Goal: Task Accomplishment & Management: Manage account settings

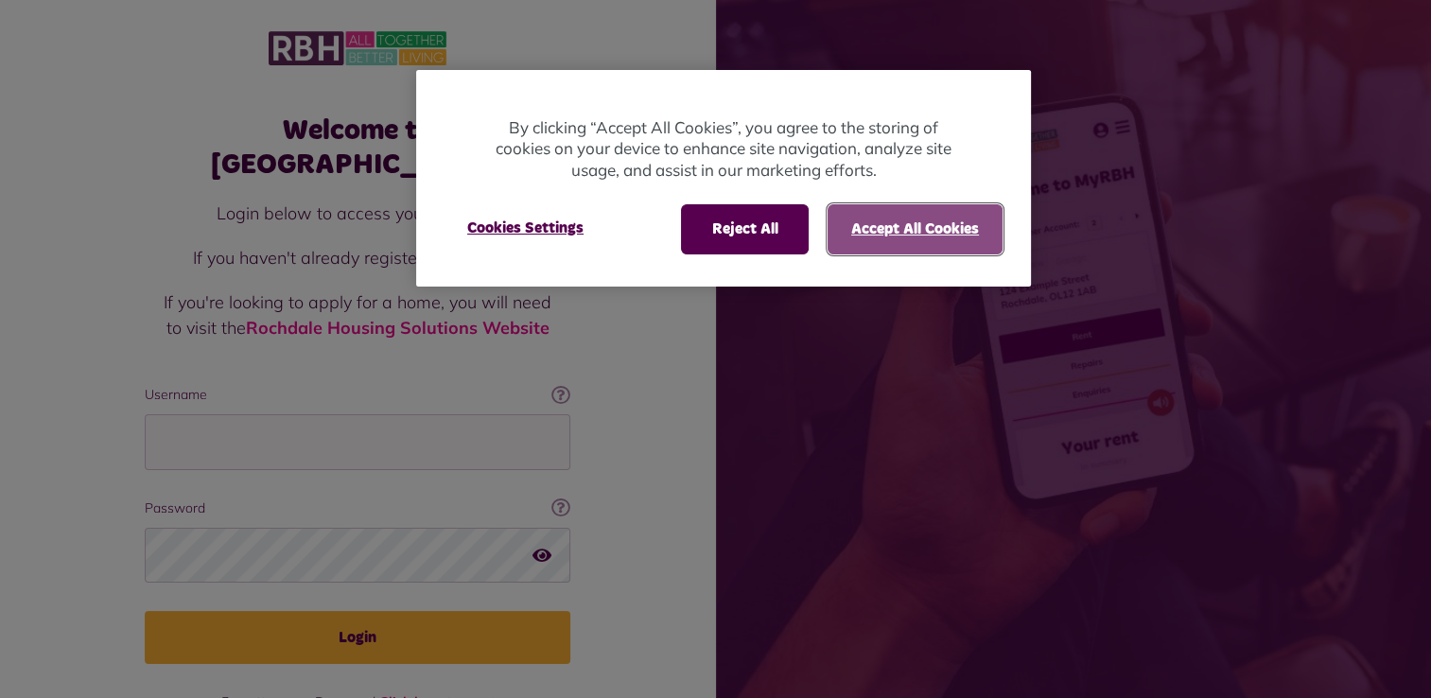
click at [853, 222] on button "Accept All Cookies" at bounding box center [915, 228] width 175 height 49
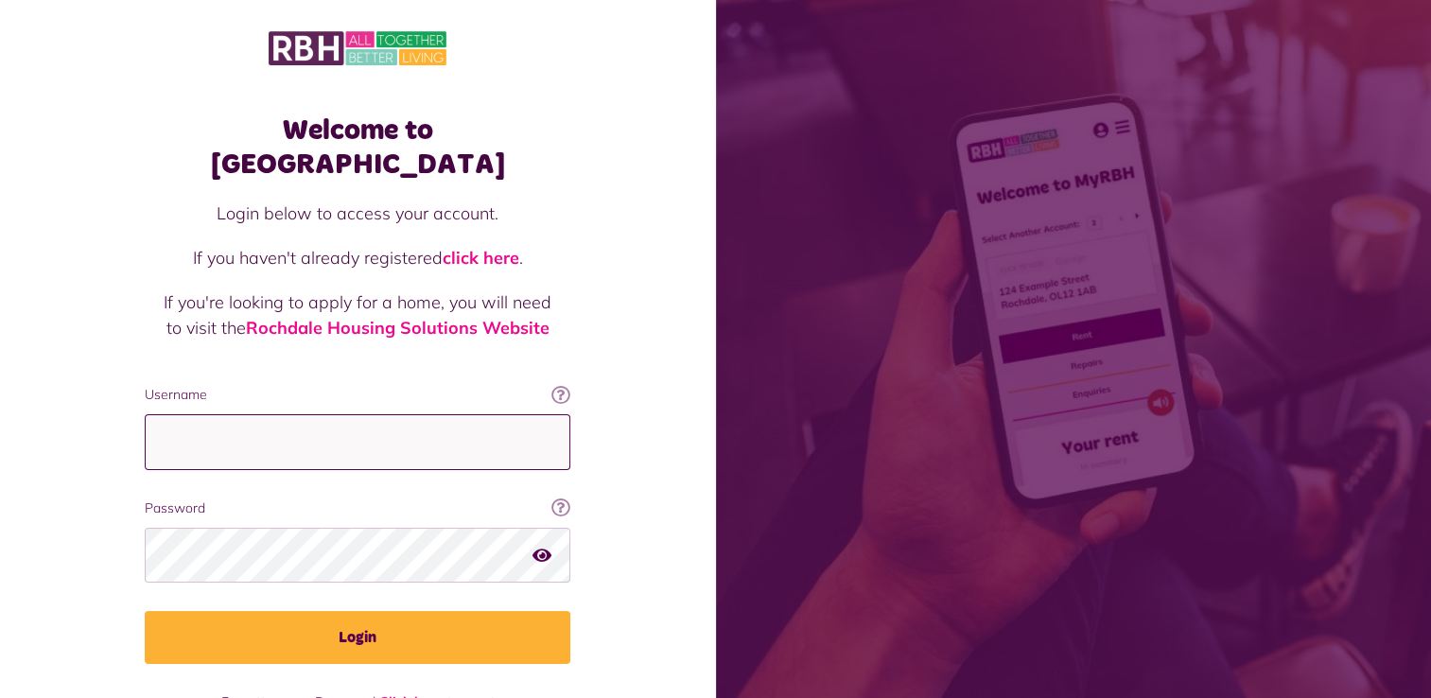
click at [303, 414] on input "Username" at bounding box center [358, 442] width 426 height 56
click at [105, 448] on div "Welcome to MyRBH Login below to access your account. If you haven't already reg…" at bounding box center [358, 380] width 716 height 761
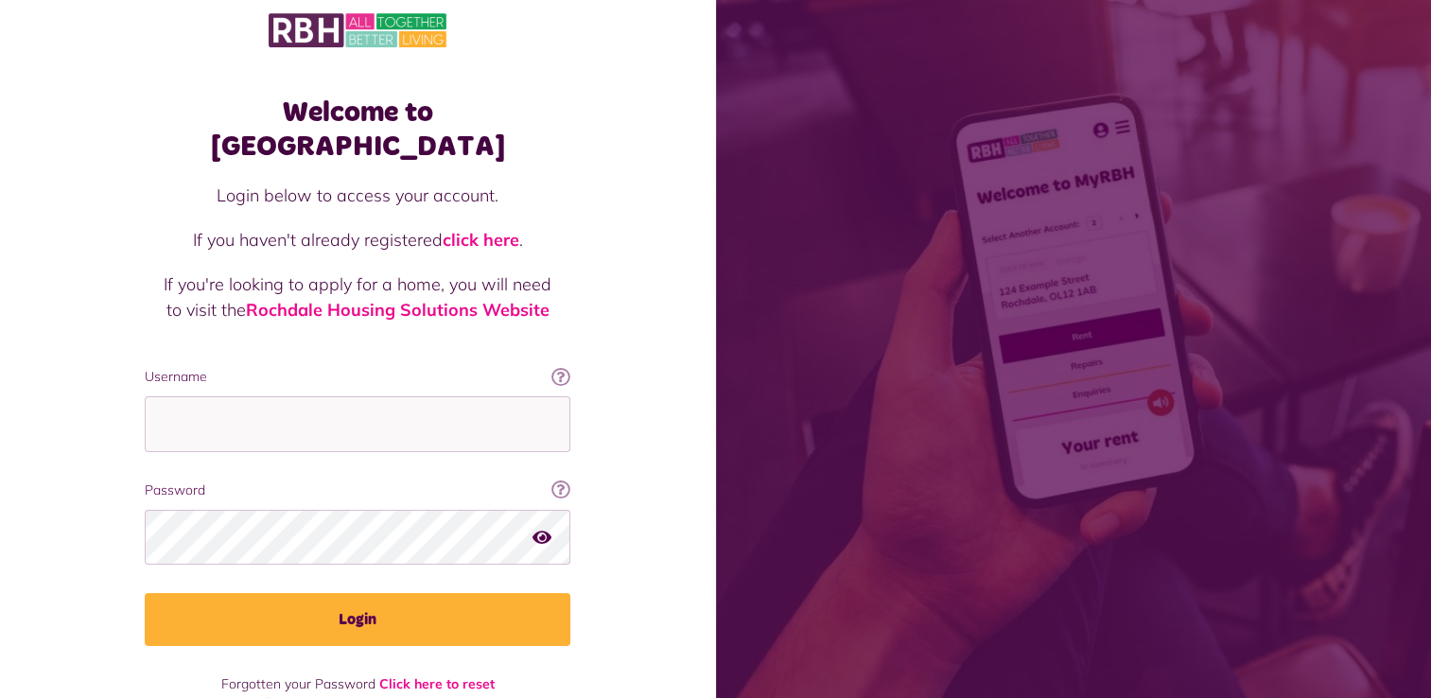
scroll to position [27, 0]
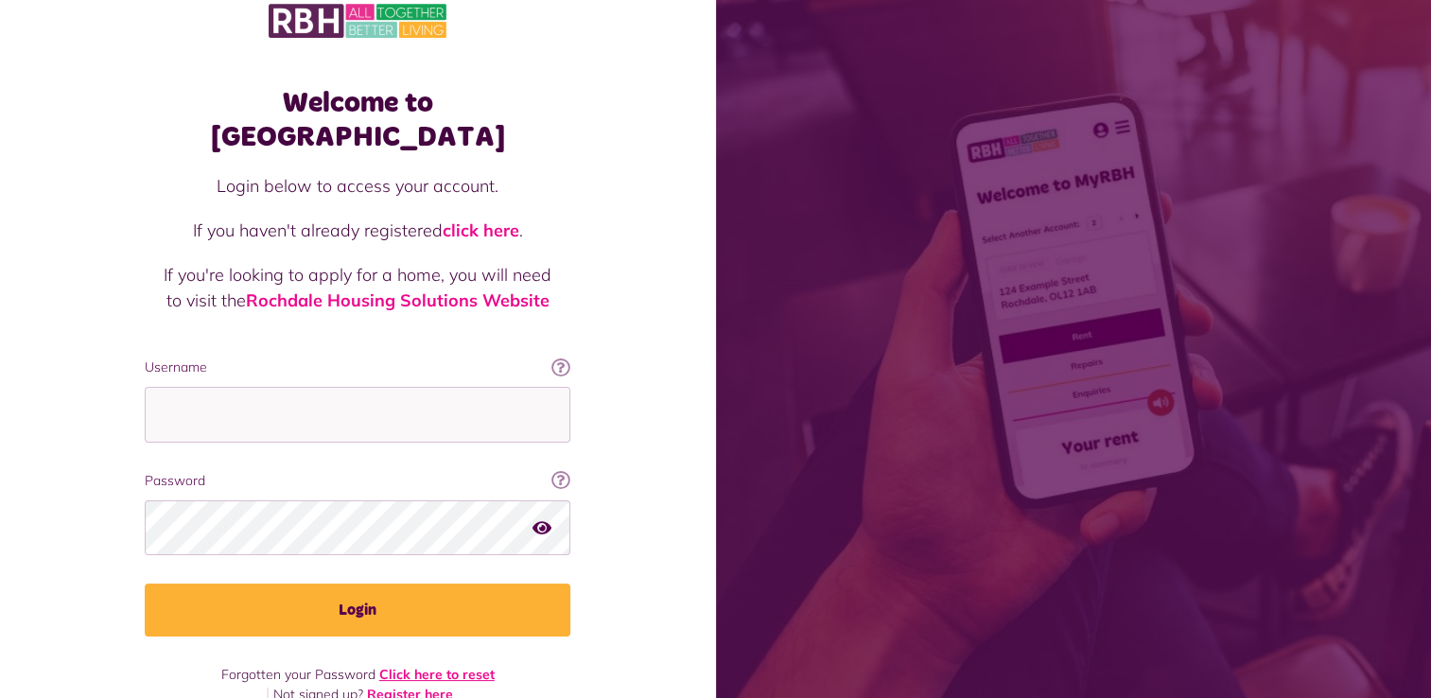
click at [460, 666] on link "Click here to reset" at bounding box center [436, 674] width 115 height 17
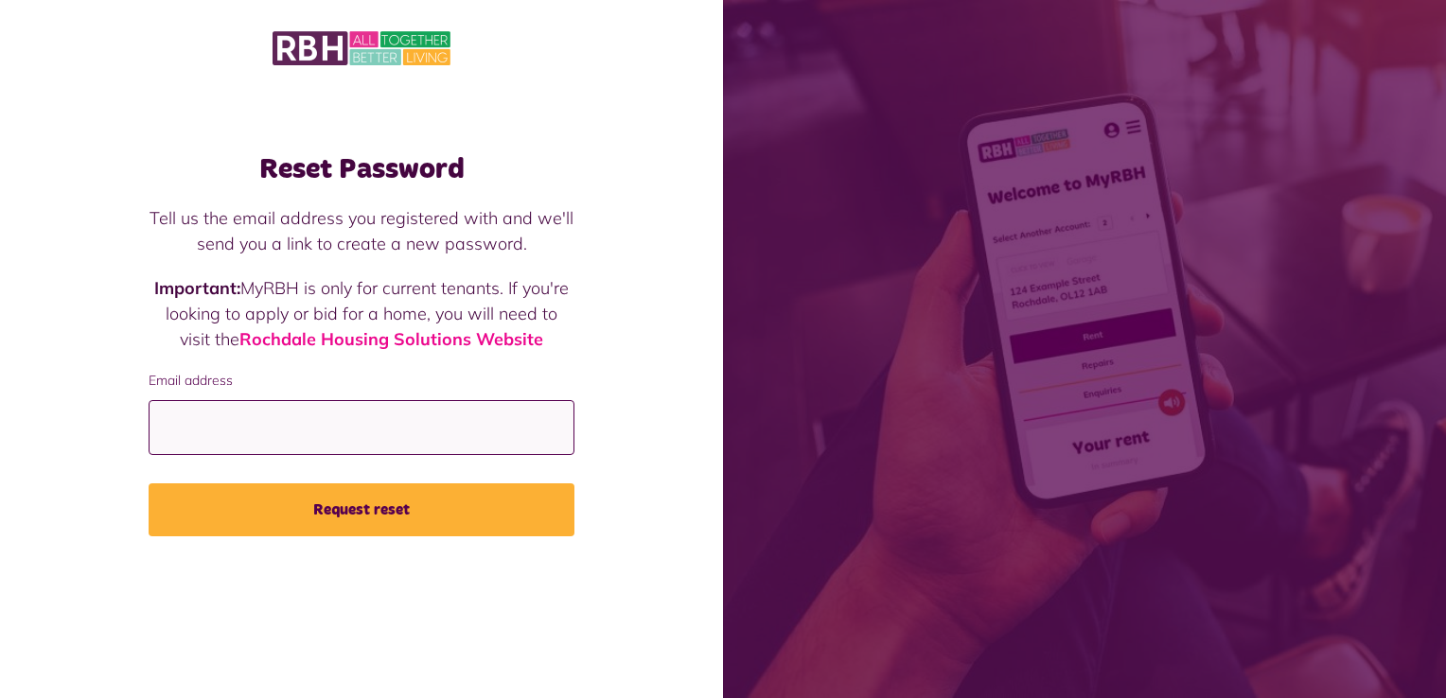
click at [322, 443] on input "Email address" at bounding box center [362, 428] width 426 height 56
type input "**********"
click at [324, 509] on button "Request reset" at bounding box center [362, 509] width 426 height 53
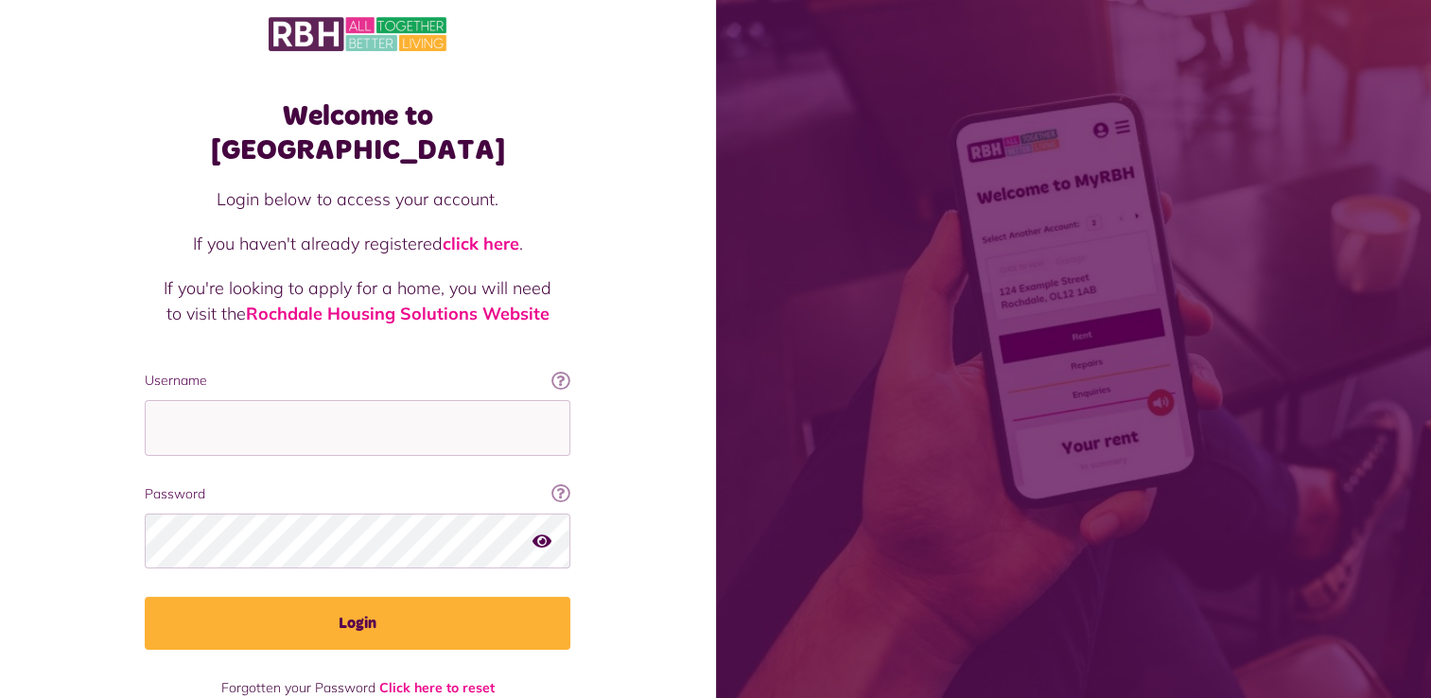
scroll to position [27, 0]
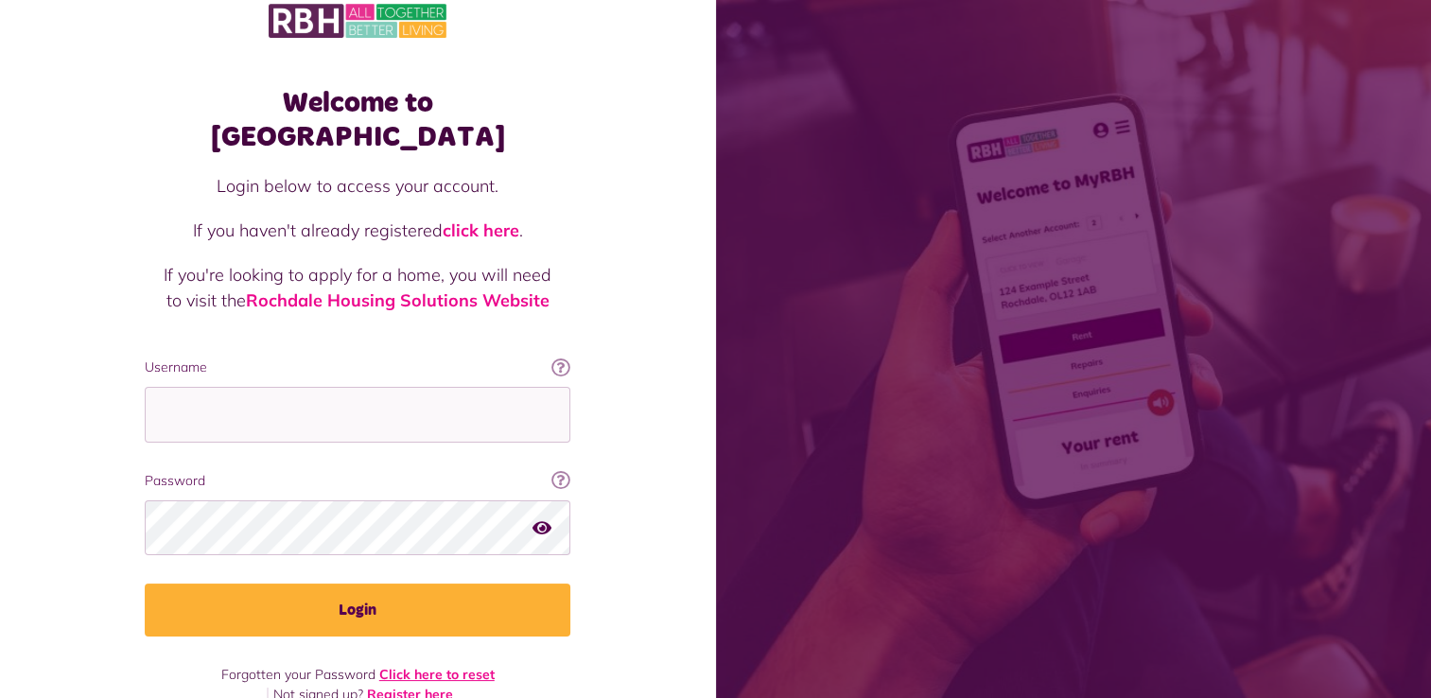
click at [450, 666] on link "Click here to reset" at bounding box center [436, 674] width 115 height 17
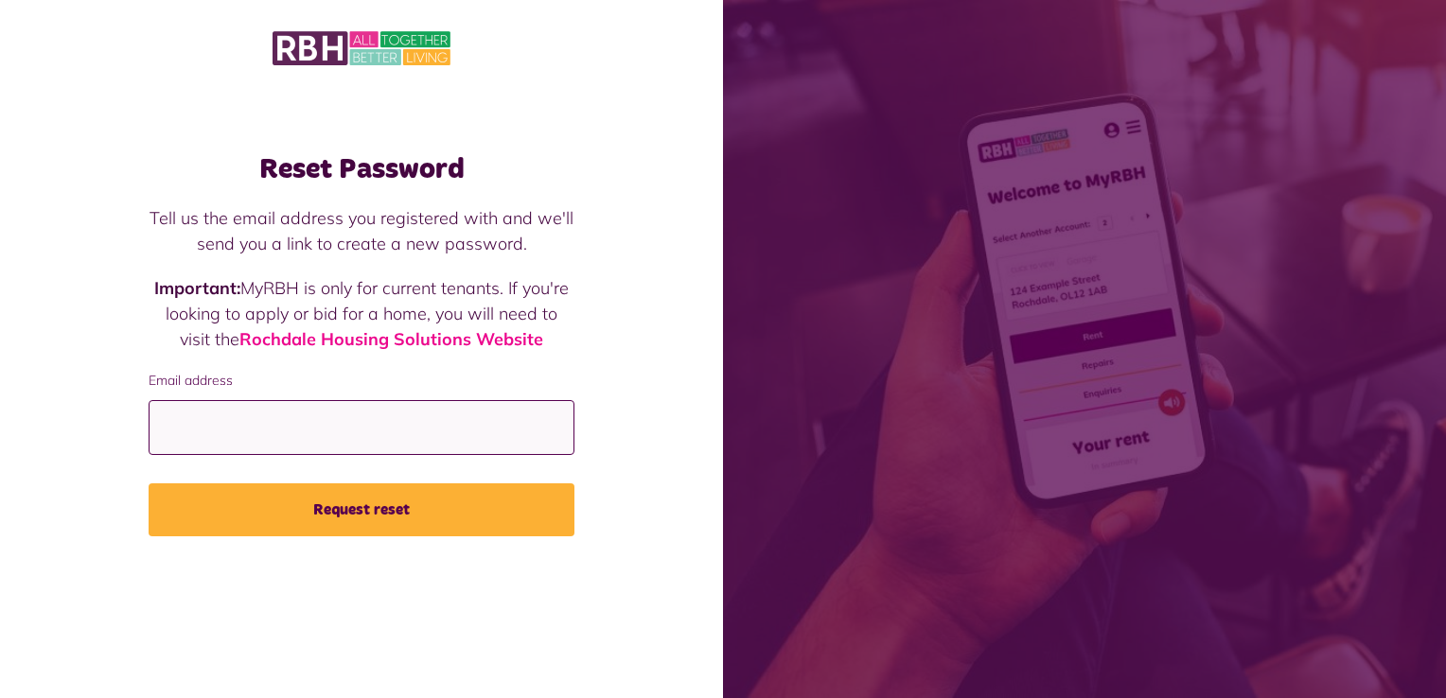
click at [337, 447] on input "Email address" at bounding box center [362, 428] width 426 height 56
type input "**********"
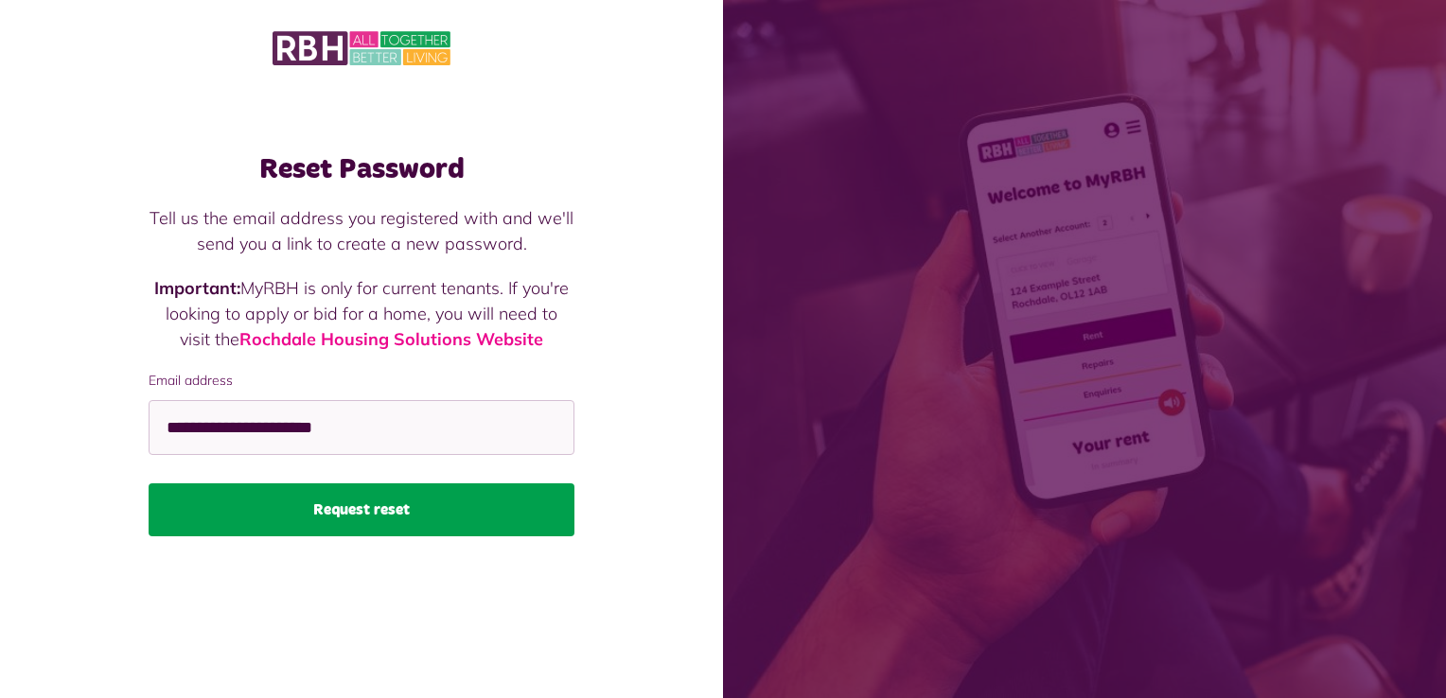
click at [409, 520] on button "Request reset" at bounding box center [362, 509] width 426 height 53
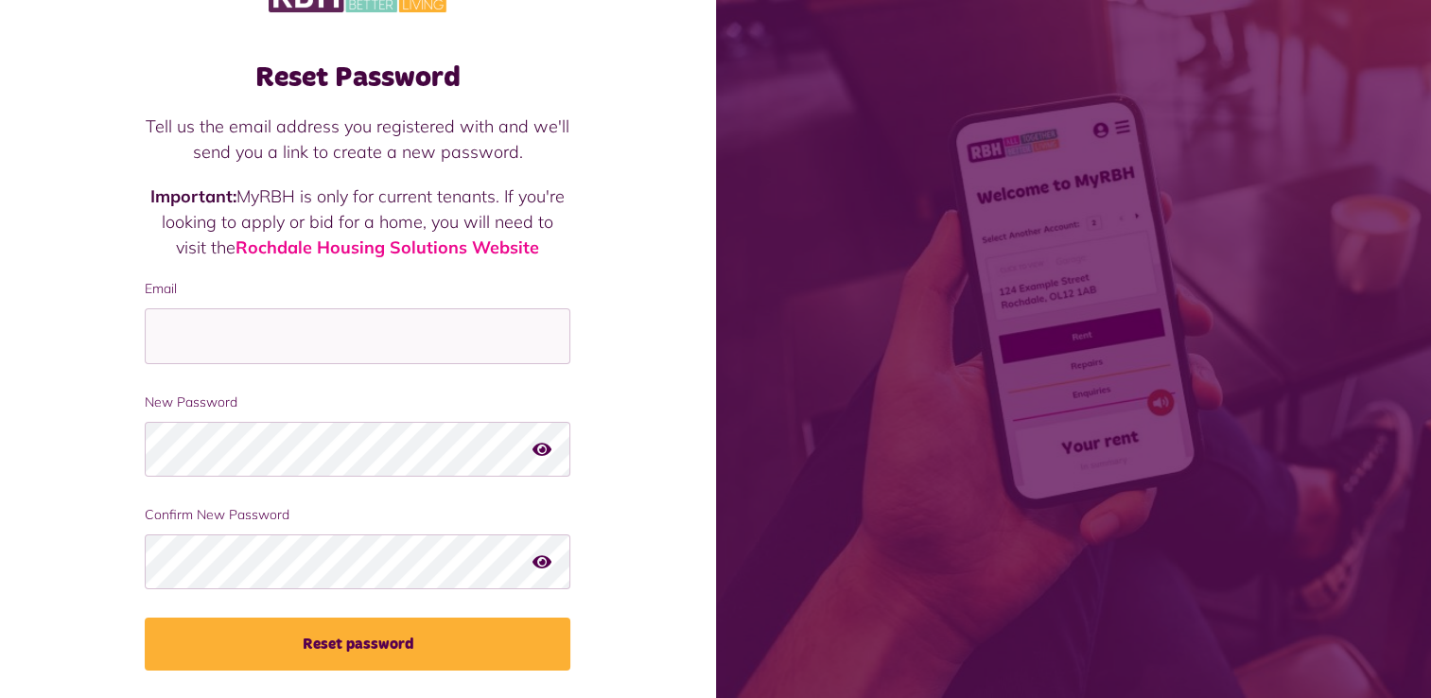
scroll to position [81, 0]
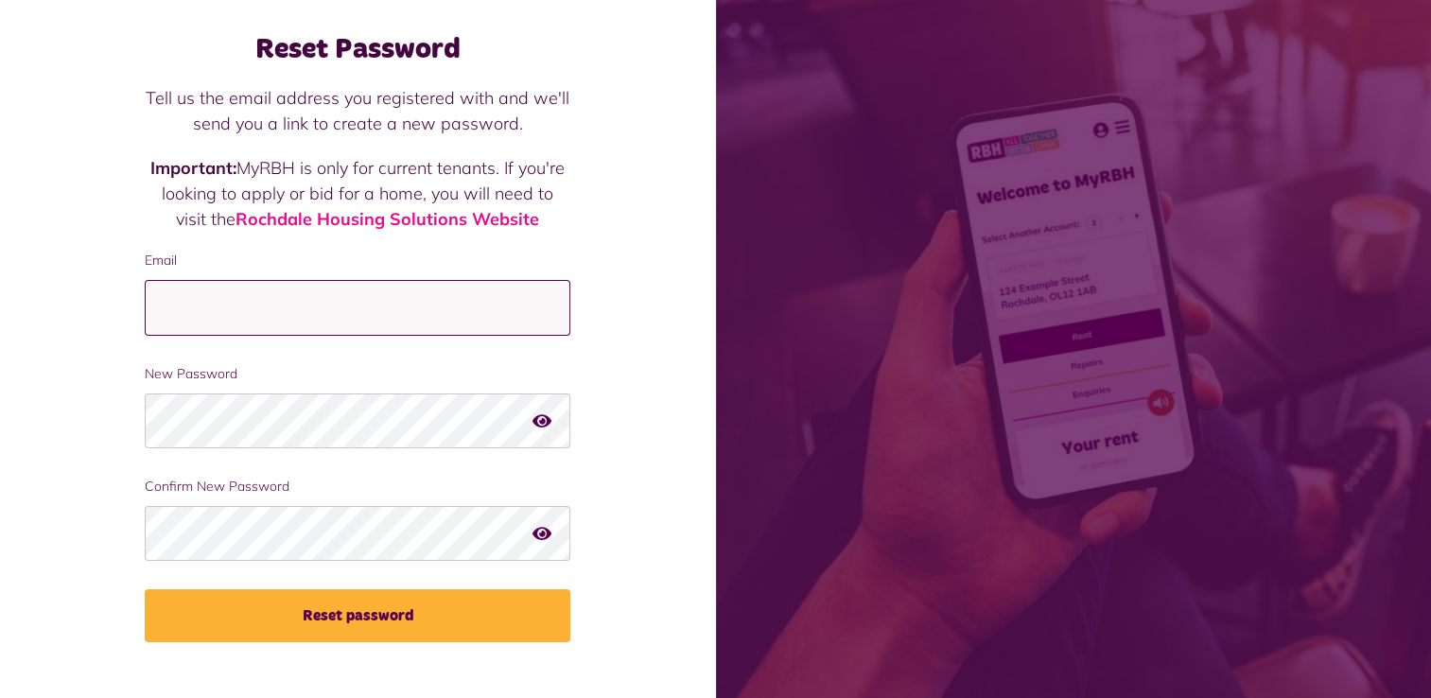
click at [413, 301] on input "Email" at bounding box center [358, 308] width 426 height 56
type input "**********"
click at [538, 412] on icon "button" at bounding box center [542, 420] width 19 height 17
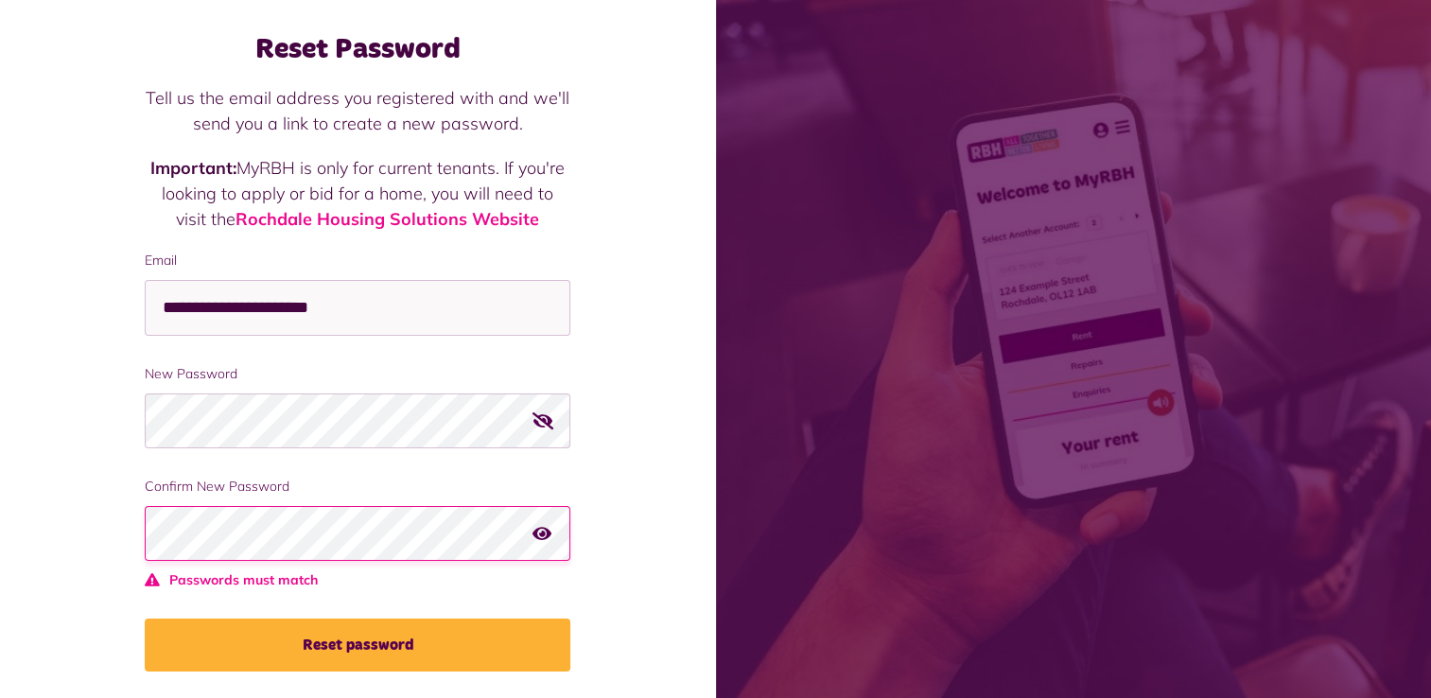
click at [547, 532] on icon "button" at bounding box center [542, 533] width 19 height 17
click at [94, 505] on div "**********" at bounding box center [358, 324] width 716 height 810
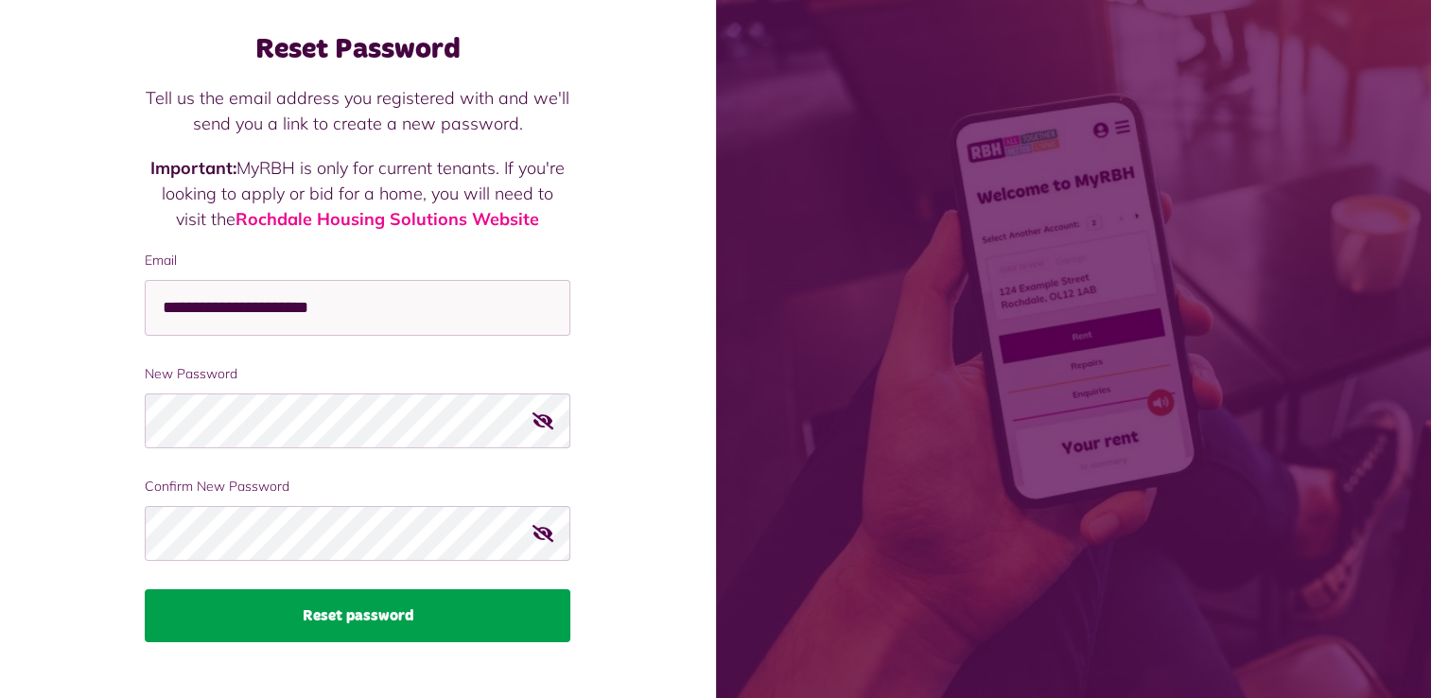
click at [240, 621] on button "Reset password" at bounding box center [358, 615] width 426 height 53
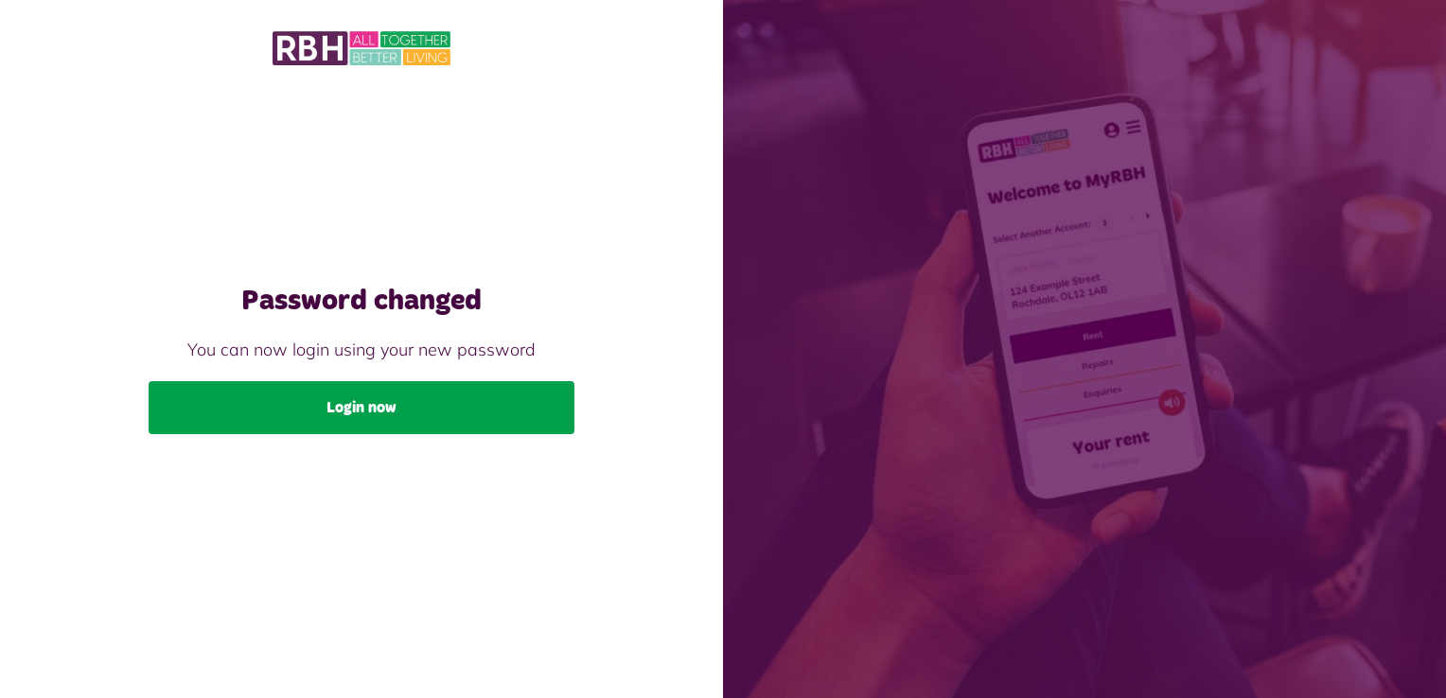
click at [397, 393] on link "Login now" at bounding box center [362, 407] width 426 height 53
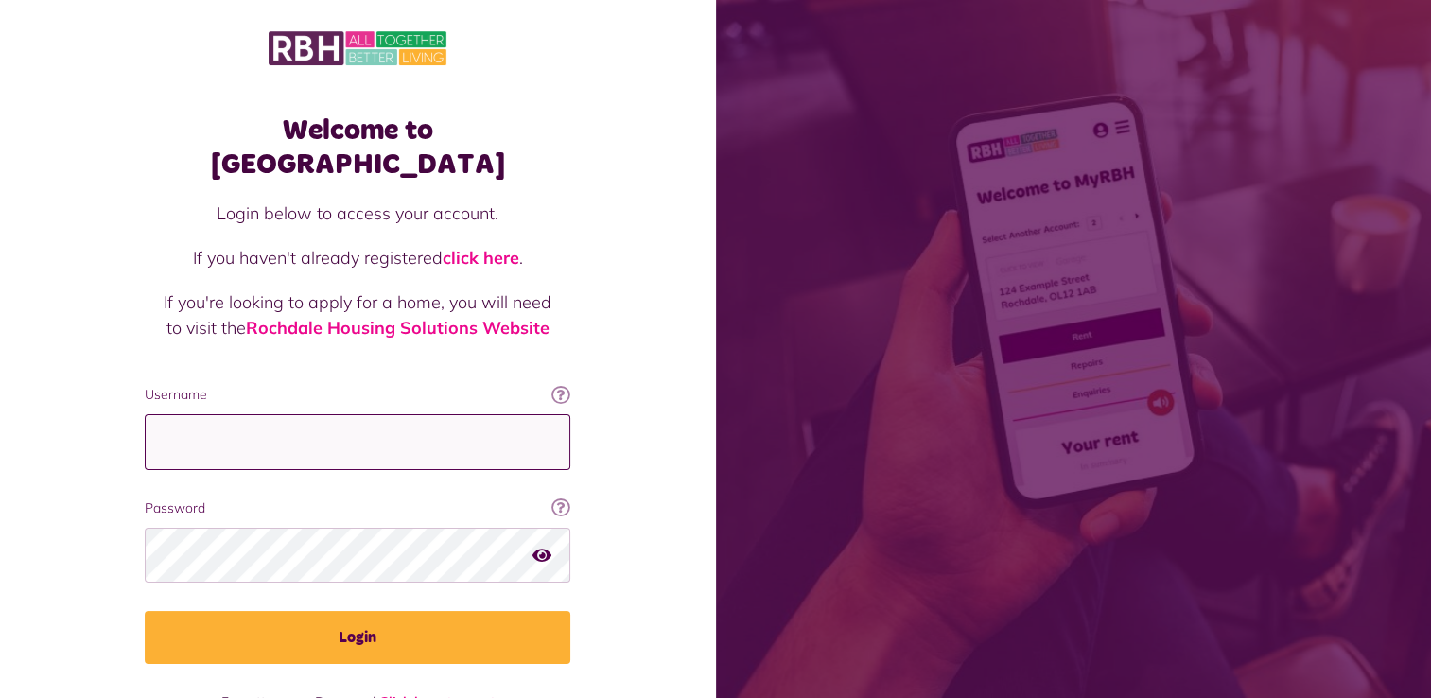
type input "**********"
click at [539, 546] on icon "button" at bounding box center [542, 554] width 19 height 17
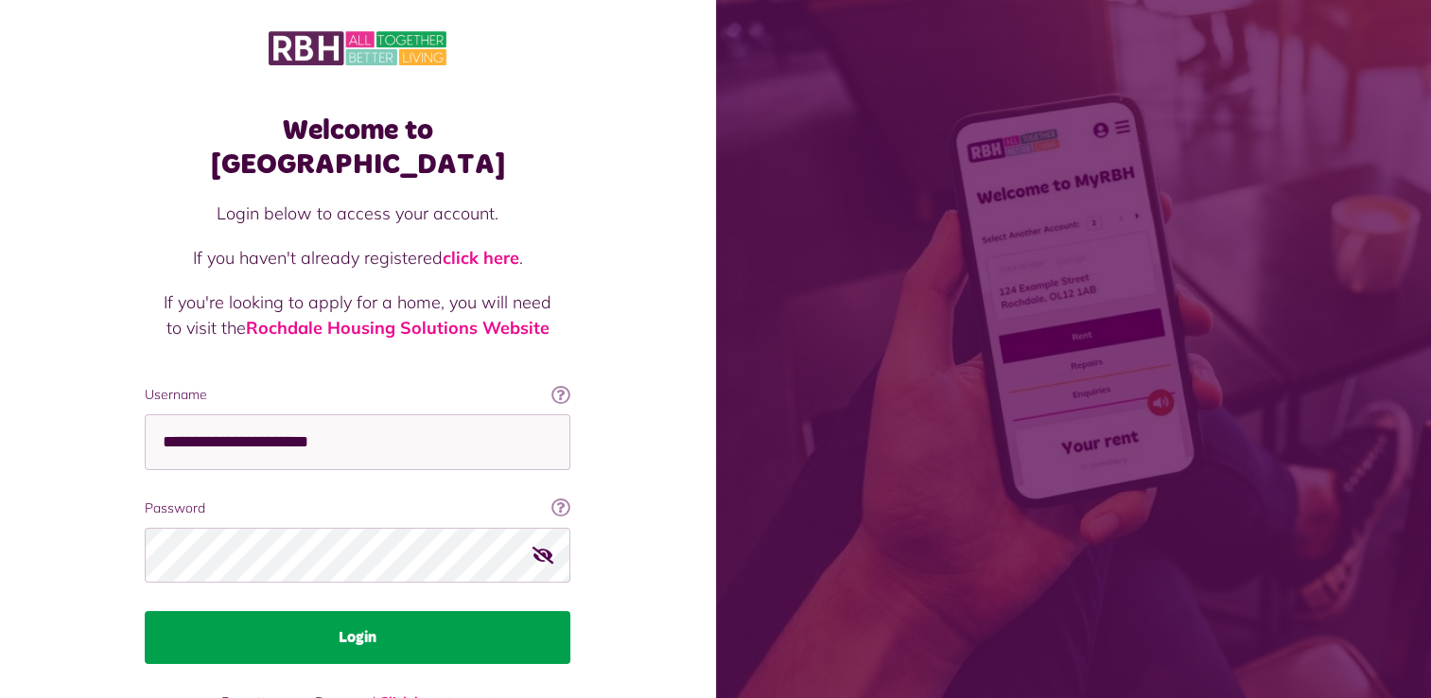
click at [384, 611] on button "Login" at bounding box center [358, 637] width 426 height 53
click at [367, 611] on button "Login" at bounding box center [358, 637] width 426 height 53
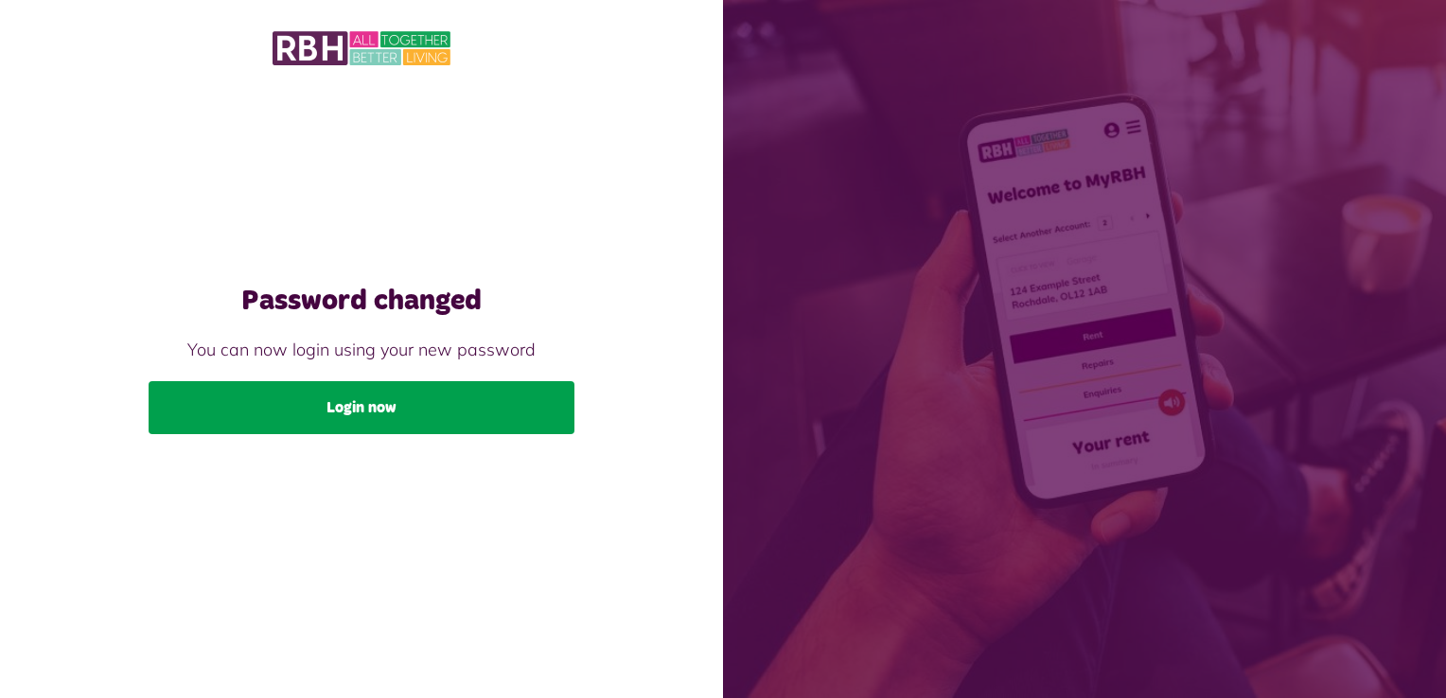
click at [396, 418] on link "Login now" at bounding box center [362, 407] width 426 height 53
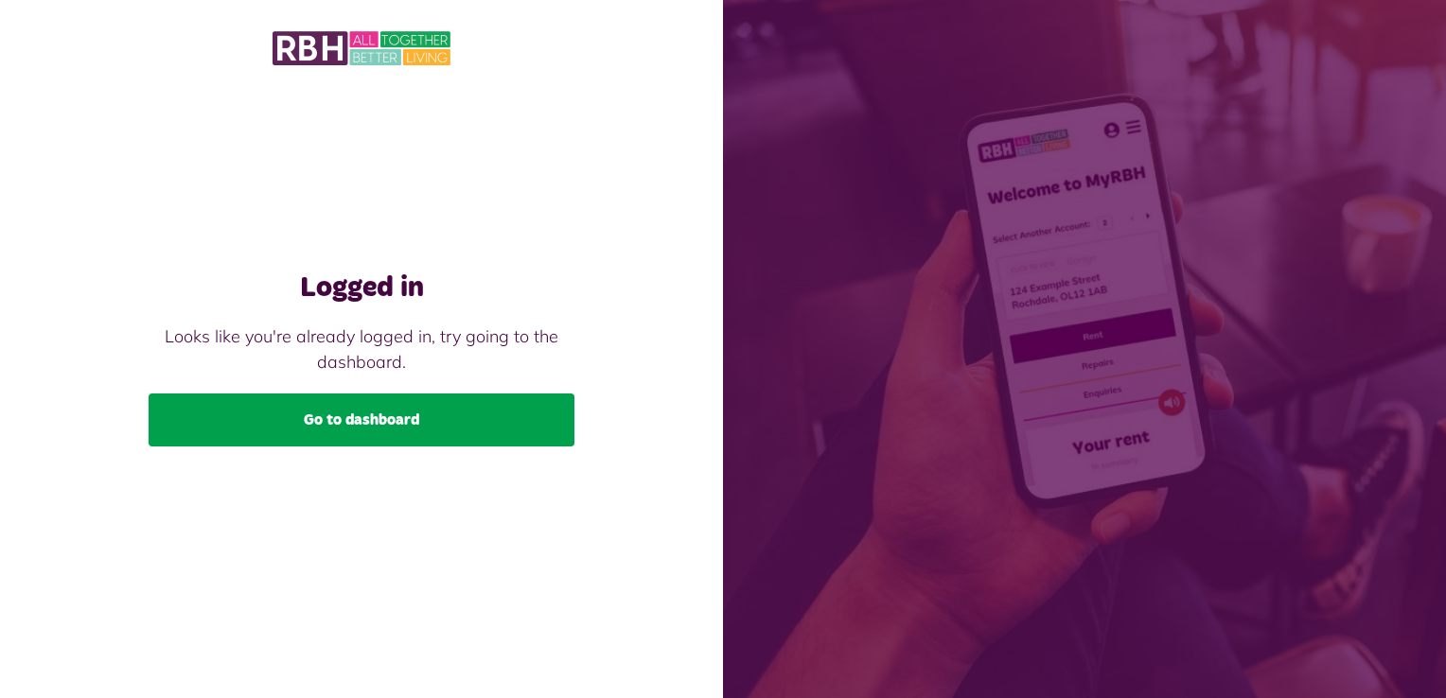
click at [387, 429] on link "Go to dashboard" at bounding box center [362, 420] width 426 height 53
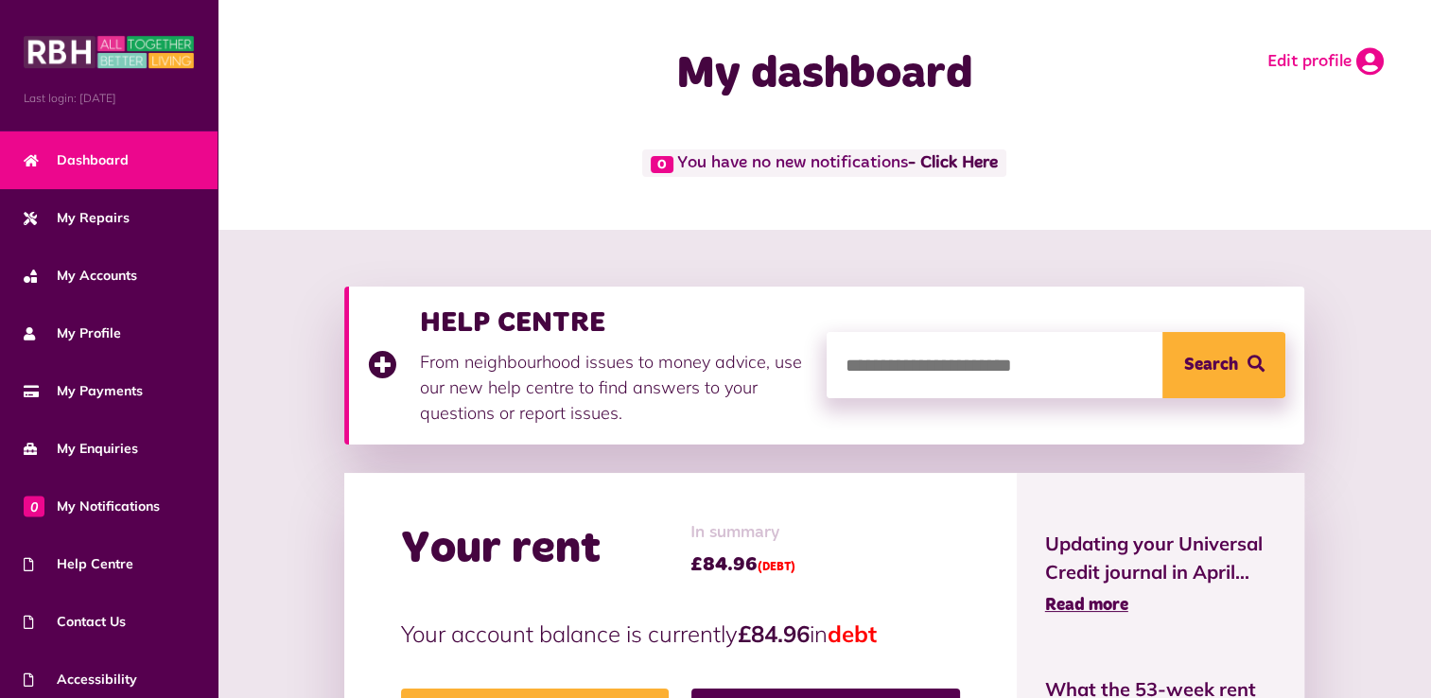
click at [1300, 60] on link "Edit profile" at bounding box center [1326, 61] width 116 height 28
click at [1358, 57] on icon at bounding box center [1370, 61] width 27 height 28
click at [1375, 60] on icon at bounding box center [1370, 61] width 27 height 28
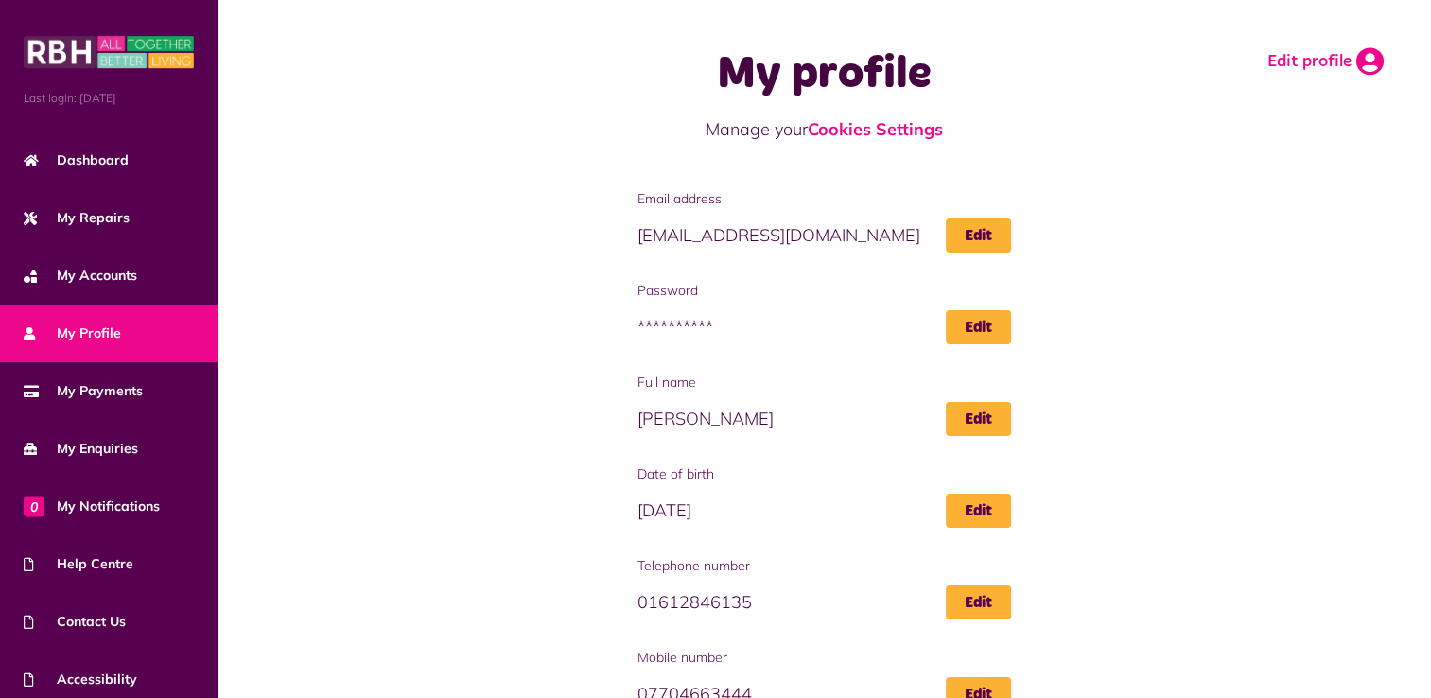
click at [1364, 63] on icon at bounding box center [1370, 61] width 27 height 28
click at [1313, 59] on link "Edit profile" at bounding box center [1326, 61] width 116 height 28
